Goal: Task Accomplishment & Management: Complete application form

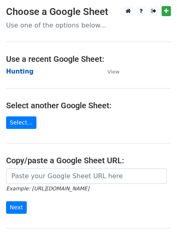
click at [23, 70] on strong "Hunting" at bounding box center [19, 71] width 27 height 7
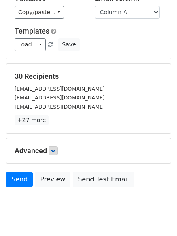
scroll to position [78, 0]
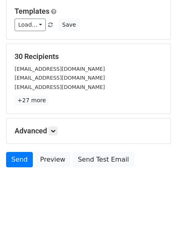
drag, startPoint x: 47, startPoint y: 128, endPoint x: 59, endPoint y: 138, distance: 15.8
click at [53, 134] on h5 "Advanced" at bounding box center [89, 131] width 148 height 9
click at [55, 133] on icon at bounding box center [53, 131] width 5 height 5
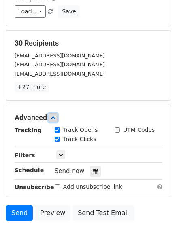
scroll to position [147, 0]
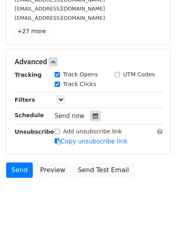
click at [90, 118] on div at bounding box center [95, 116] width 11 height 11
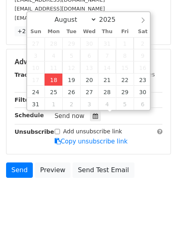
type input "2025-08-18 12:38"
type input "38"
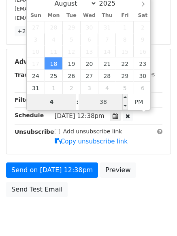
type input "4"
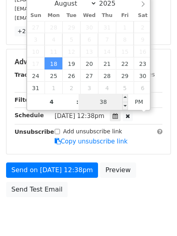
type input "2025-08-18 16:38"
type input "04"
click at [110, 101] on input "38" at bounding box center [102, 102] width 49 height 16
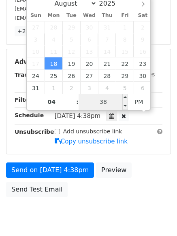
type input "1"
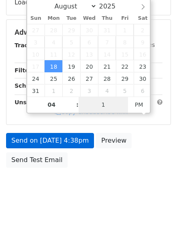
scroll to position [147, 0]
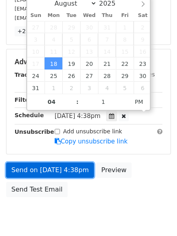
type input "2025-08-18 16:01"
click at [65, 169] on link "Send on Aug 18 at 4:38pm" at bounding box center [50, 170] width 88 height 15
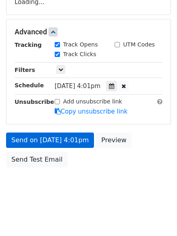
scroll to position [144, 0]
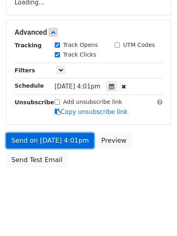
click at [48, 140] on link "Send on Aug 18 at 4:01pm" at bounding box center [50, 140] width 88 height 15
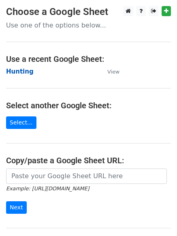
click at [18, 69] on strong "Hunting" at bounding box center [19, 71] width 27 height 7
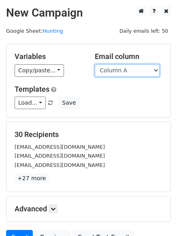
drag, startPoint x: 145, startPoint y: 68, endPoint x: 146, endPoint y: 76, distance: 7.3
click at [145, 68] on select "Column A Column B Column C" at bounding box center [127, 70] width 65 height 13
select select "Column B"
click at [95, 64] on select "Column A Column B Column C" at bounding box center [127, 70] width 65 height 13
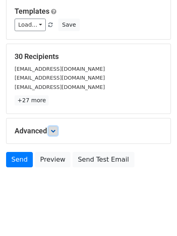
click at [57, 129] on link at bounding box center [53, 131] width 9 height 9
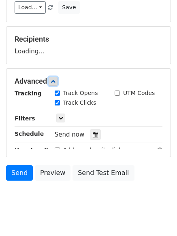
scroll to position [111, 0]
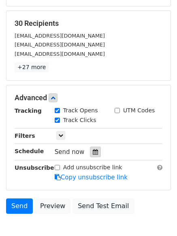
click at [93, 150] on icon at bounding box center [95, 152] width 5 height 6
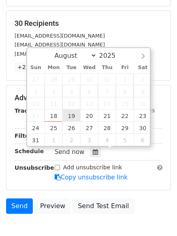
type input "2025-08-19 12:00"
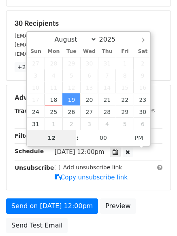
type input "5"
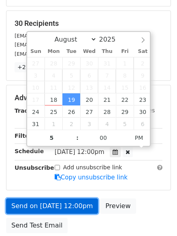
type input "2025-08-19 17:00"
click at [57, 207] on link "Send on Aug 19 at 12:00pm" at bounding box center [52, 206] width 92 height 15
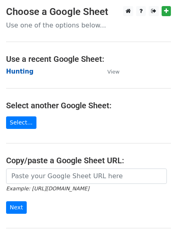
click at [13, 69] on strong "Hunting" at bounding box center [19, 71] width 27 height 7
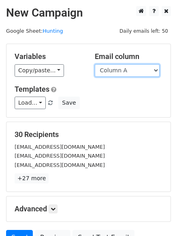
click at [123, 74] on select "Column A Column B Column C" at bounding box center [127, 70] width 65 height 13
select select "Column C"
click at [95, 64] on select "Column A Column B Column C" at bounding box center [127, 70] width 65 height 13
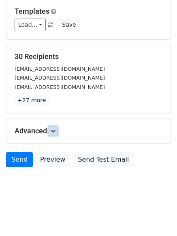
click at [57, 131] on link at bounding box center [53, 131] width 9 height 9
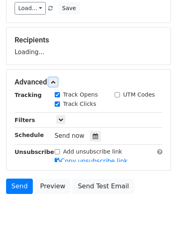
scroll to position [110, 0]
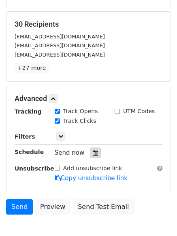
click at [93, 151] on icon at bounding box center [95, 153] width 5 height 6
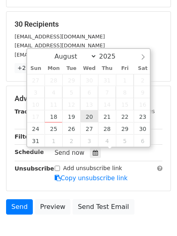
type input "2025-08-20 12:00"
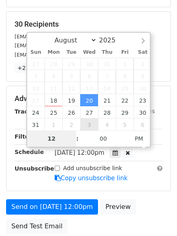
type input "6"
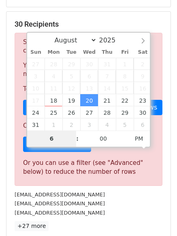
scroll to position [335, 0]
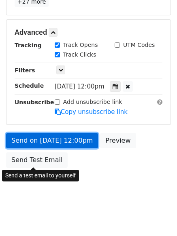
type input "2025-08-20 18:00"
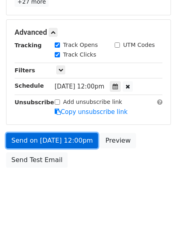
click at [49, 146] on link "Send on Aug 20 at 12:00pm" at bounding box center [52, 140] width 92 height 15
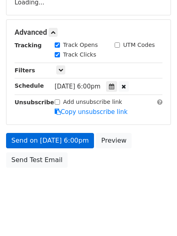
scroll to position [177, 0]
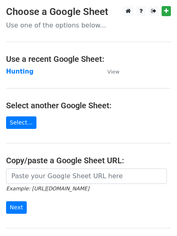
click at [23, 76] on td "Hunting" at bounding box center [52, 71] width 93 height 9
click at [22, 72] on strong "Hunting" at bounding box center [19, 71] width 27 height 7
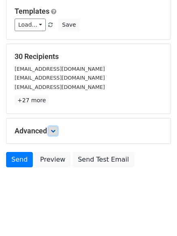
click at [54, 130] on icon at bounding box center [53, 131] width 5 height 5
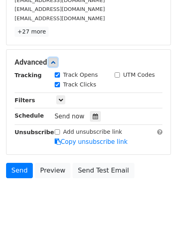
scroll to position [148, 0]
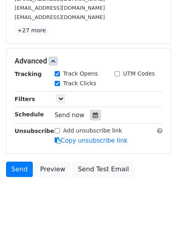
click at [93, 117] on icon at bounding box center [95, 115] width 5 height 6
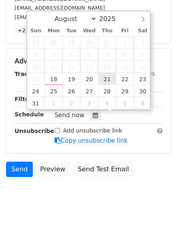
type input "[DATE] 12:00"
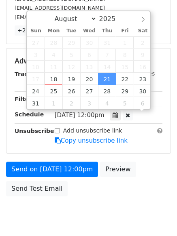
scroll to position [0, 0]
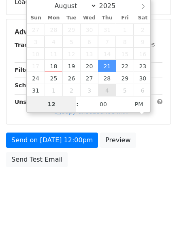
type input "7"
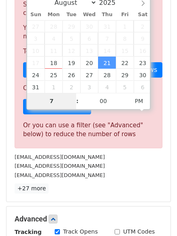
scroll to position [335, 0]
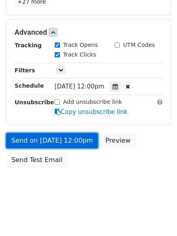
type input "[DATE] 19:00"
click at [57, 140] on link "Send on [DATE] 12:00pm" at bounding box center [52, 140] width 92 height 15
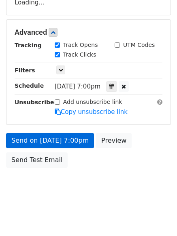
scroll to position [177, 0]
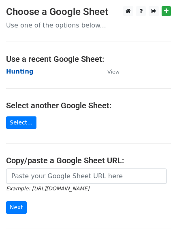
click at [23, 70] on strong "Hunting" at bounding box center [19, 71] width 27 height 7
click at [20, 72] on strong "Hunting" at bounding box center [19, 71] width 27 height 7
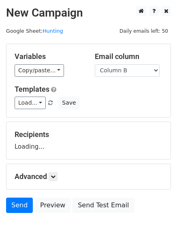
select select "Column B"
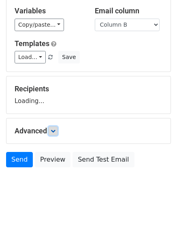
click at [52, 132] on icon at bounding box center [53, 131] width 5 height 5
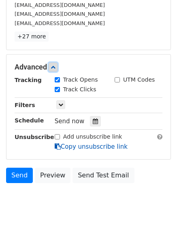
scroll to position [157, 0]
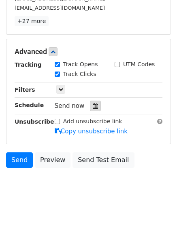
click at [93, 104] on icon at bounding box center [95, 106] width 5 height 6
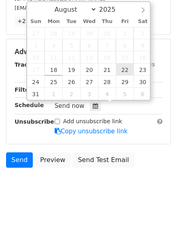
type input "2025-08-22 12:00"
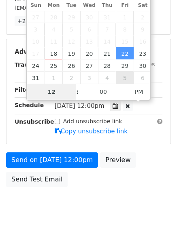
type input "8"
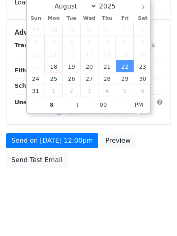
type input "2025-08-22 20:00"
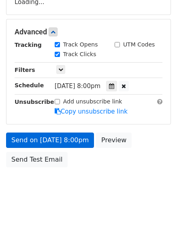
scroll to position [144, 0]
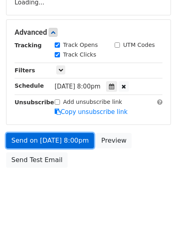
click at [67, 143] on link "Send on Aug 22 at 8:00pm" at bounding box center [50, 140] width 88 height 15
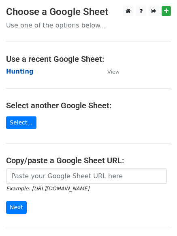
click at [29, 75] on strong "Hunting" at bounding box center [19, 71] width 27 height 7
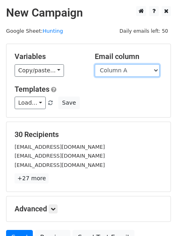
click at [114, 72] on select "Column A Column B Column C" at bounding box center [127, 70] width 65 height 13
select select "Column C"
click at [95, 64] on select "Column A Column B Column C" at bounding box center [127, 70] width 65 height 13
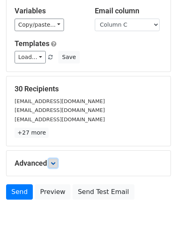
click at [57, 159] on link at bounding box center [53, 163] width 9 height 9
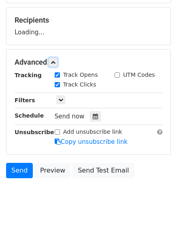
scroll to position [116, 0]
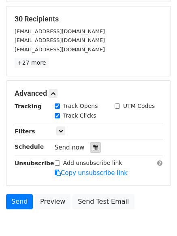
click at [93, 146] on icon at bounding box center [95, 148] width 5 height 6
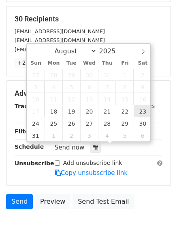
type input "[DATE] 12:00"
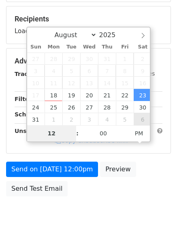
type input "9"
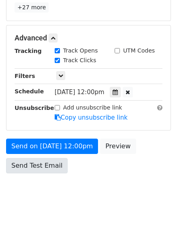
scroll to position [335, 0]
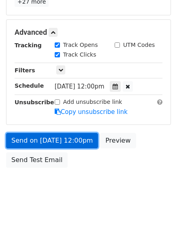
type input "[DATE] 21:00"
click at [42, 140] on link "Send on [DATE] 12:00pm" at bounding box center [52, 140] width 92 height 15
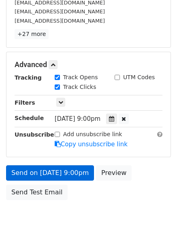
scroll to position [177, 0]
